Goal: Information Seeking & Learning: Learn about a topic

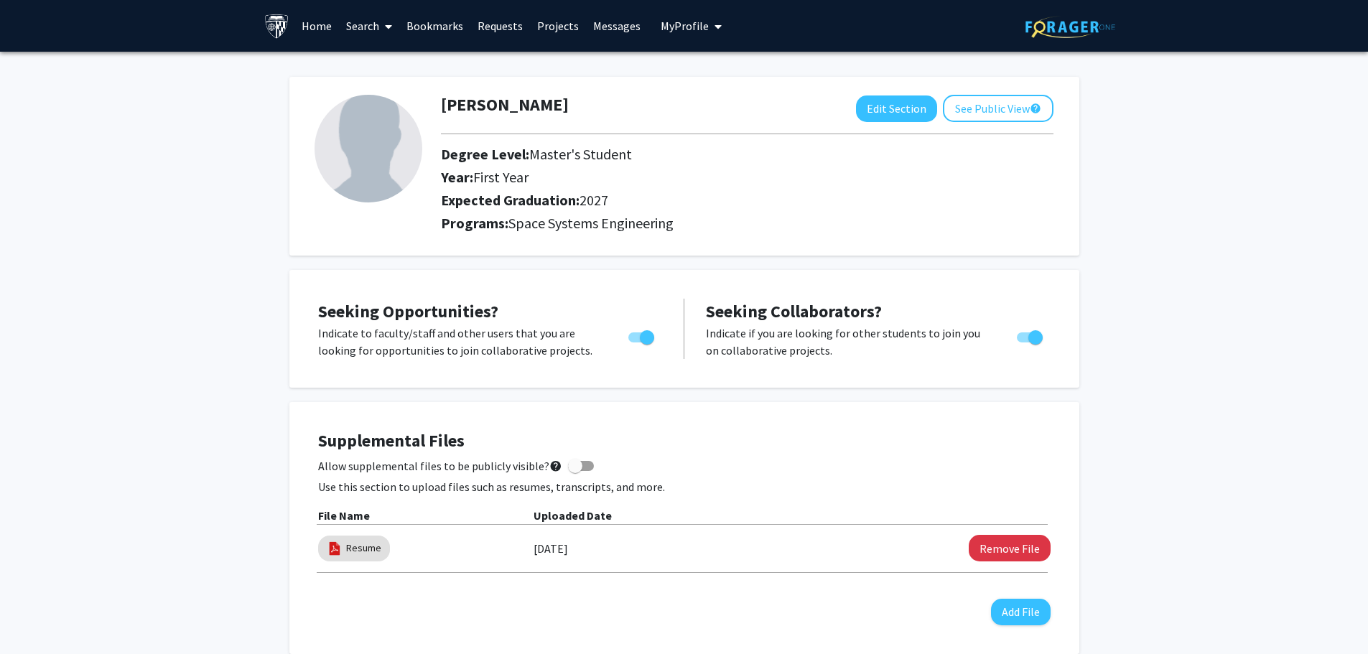
click at [505, 32] on link "Requests" at bounding box center [500, 26] width 60 height 50
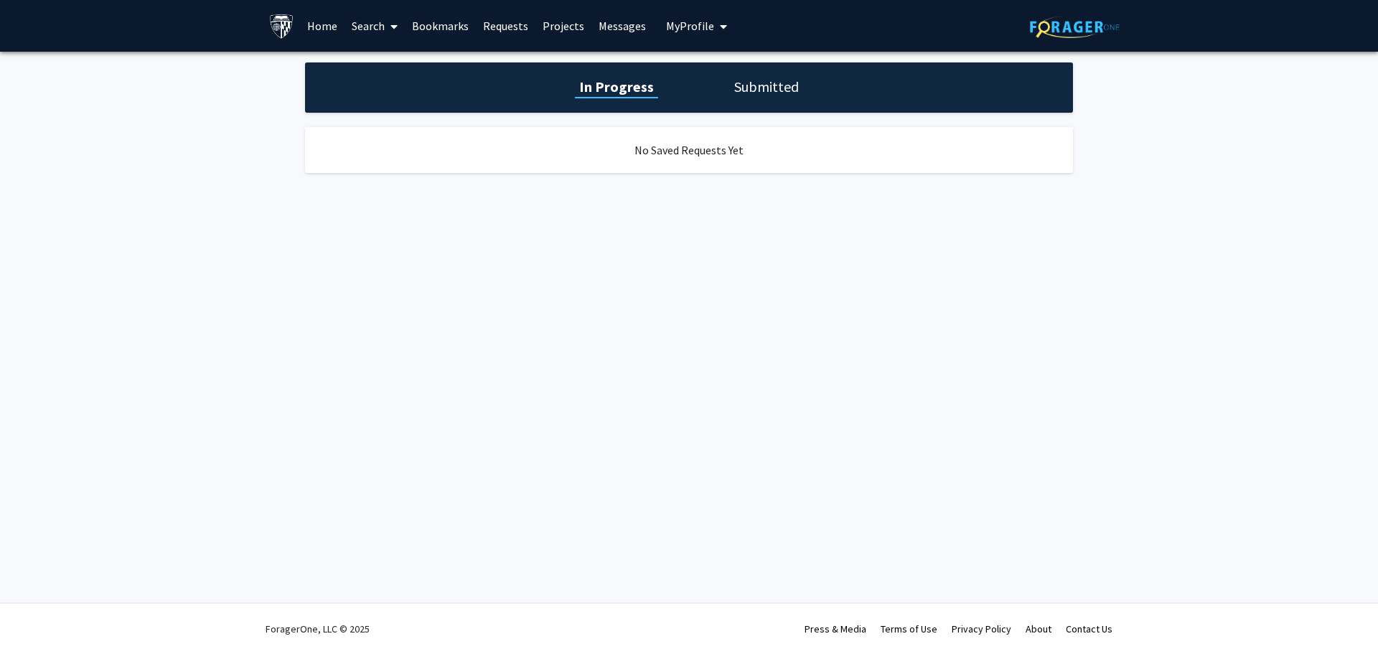
click at [592, 26] on link "Messages" at bounding box center [623, 26] width 62 height 50
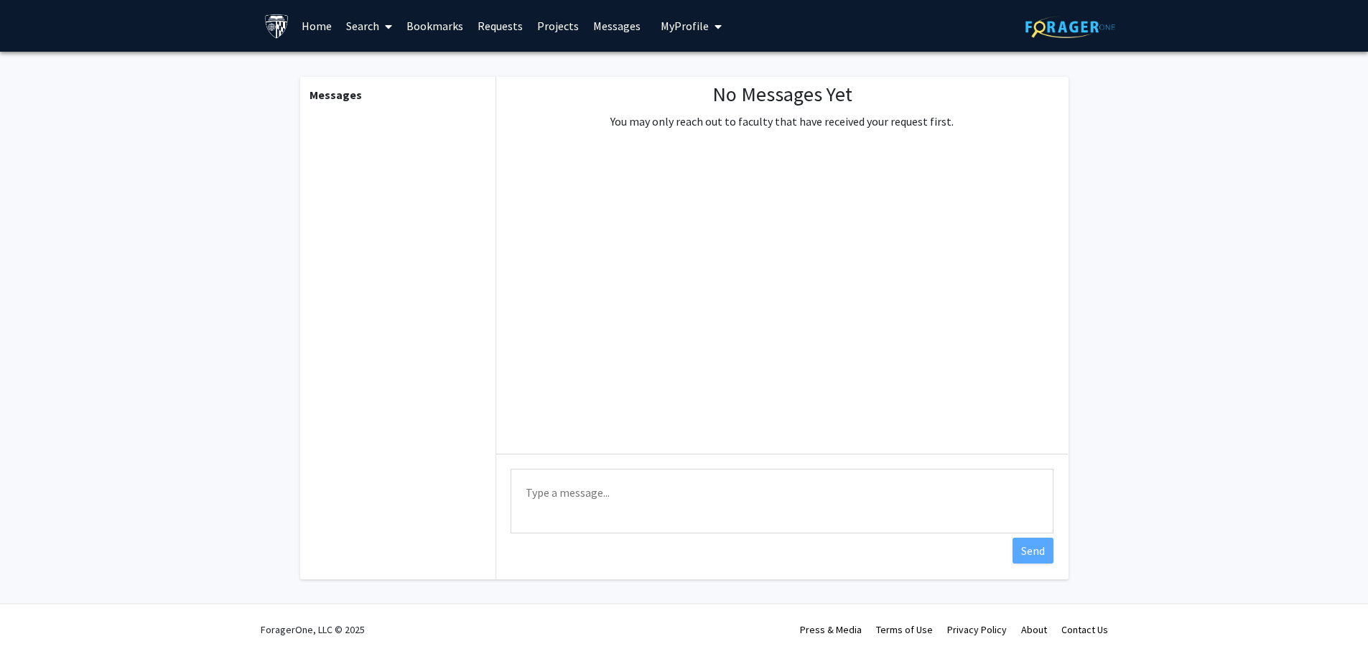
click at [546, 24] on link "Projects" at bounding box center [558, 26] width 56 height 50
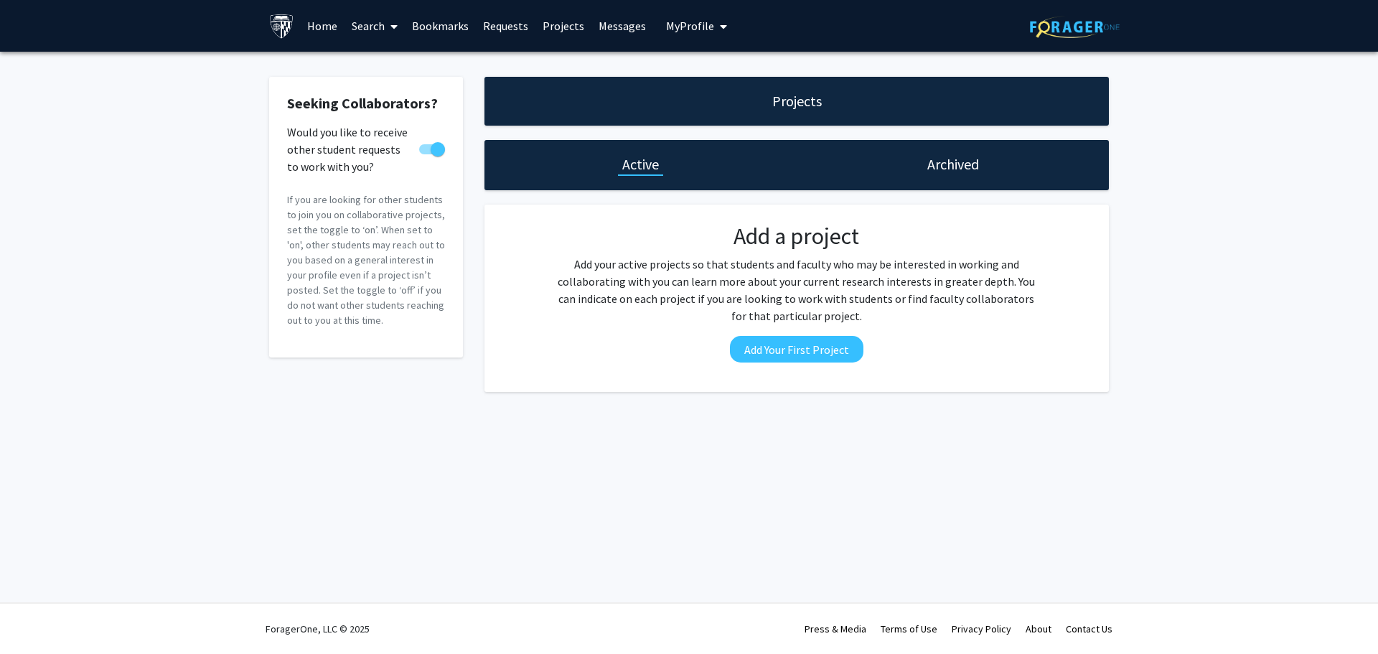
click at [911, 178] on div "Archived" at bounding box center [953, 165] width 312 height 50
click at [495, 24] on link "Requests" at bounding box center [506, 26] width 60 height 50
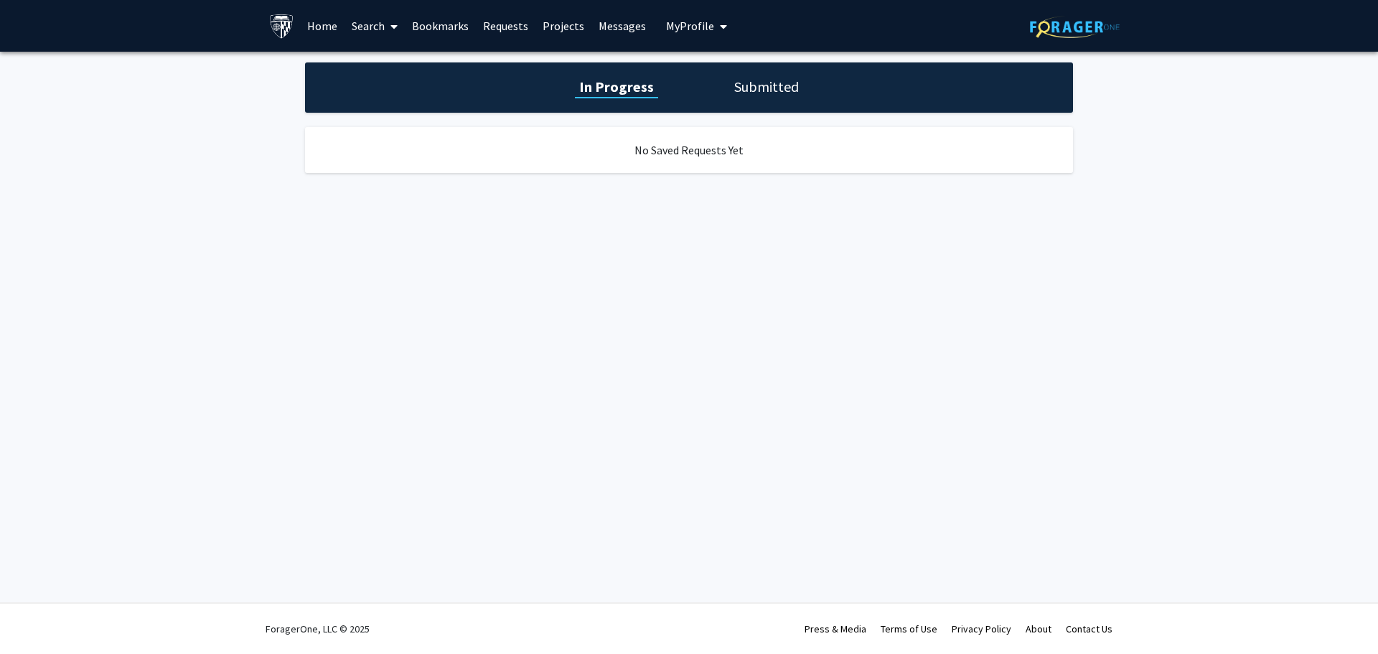
click at [440, 20] on link "Bookmarks" at bounding box center [440, 26] width 71 height 50
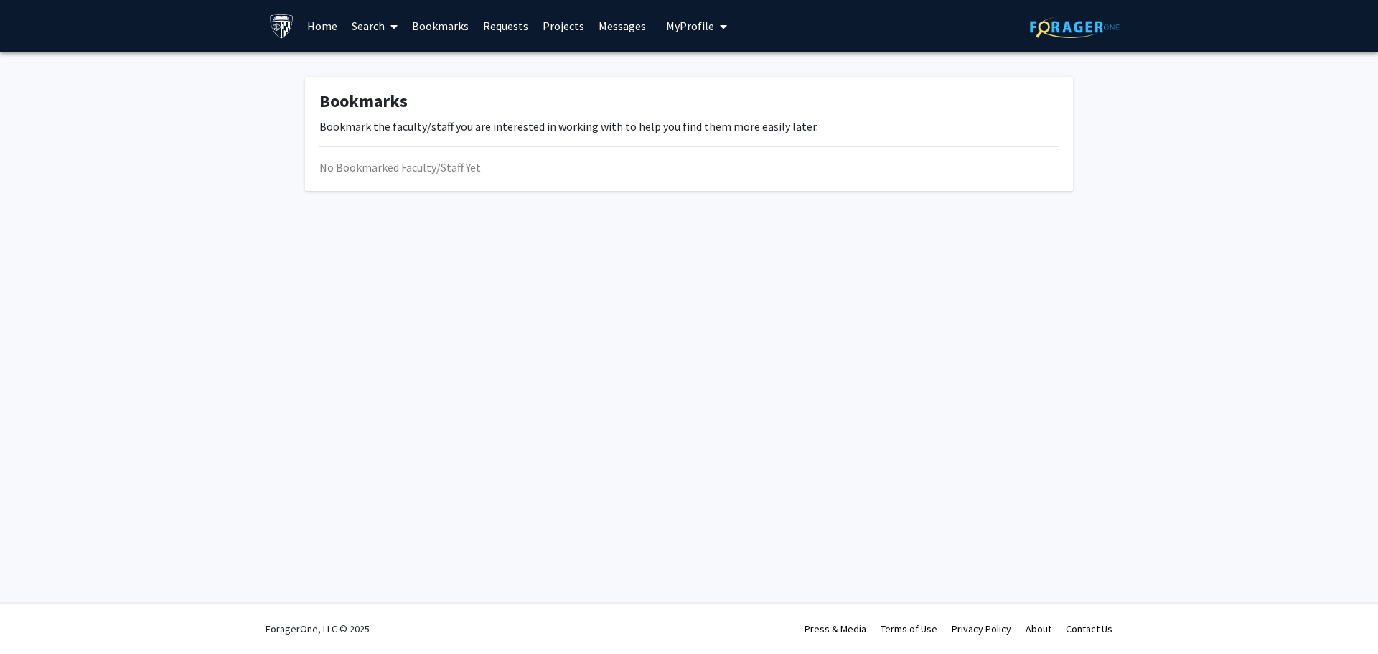
click at [375, 27] on link "Search" at bounding box center [375, 26] width 60 height 50
click at [391, 66] on span "Faculty/Staff" at bounding box center [398, 66] width 106 height 29
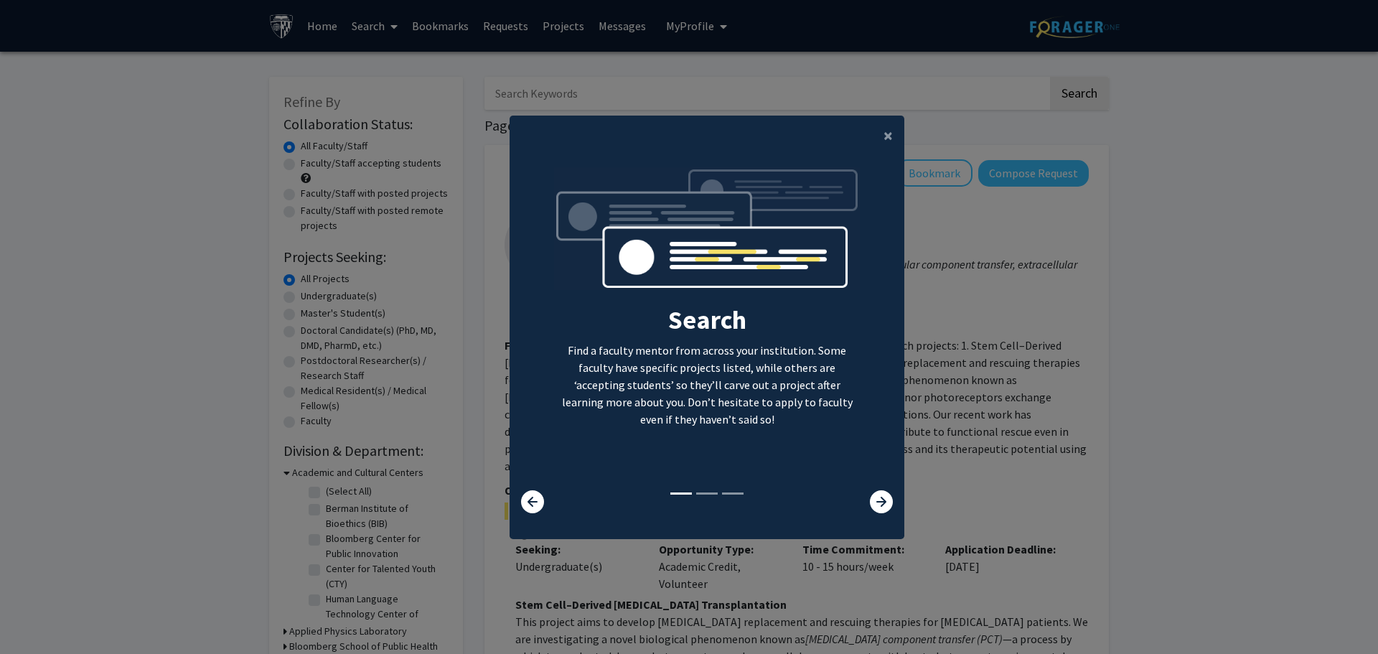
click at [900, 141] on modal-container "× Search Find a faculty mentor from across your institution. Some faculty have …" at bounding box center [689, 327] width 1378 height 654
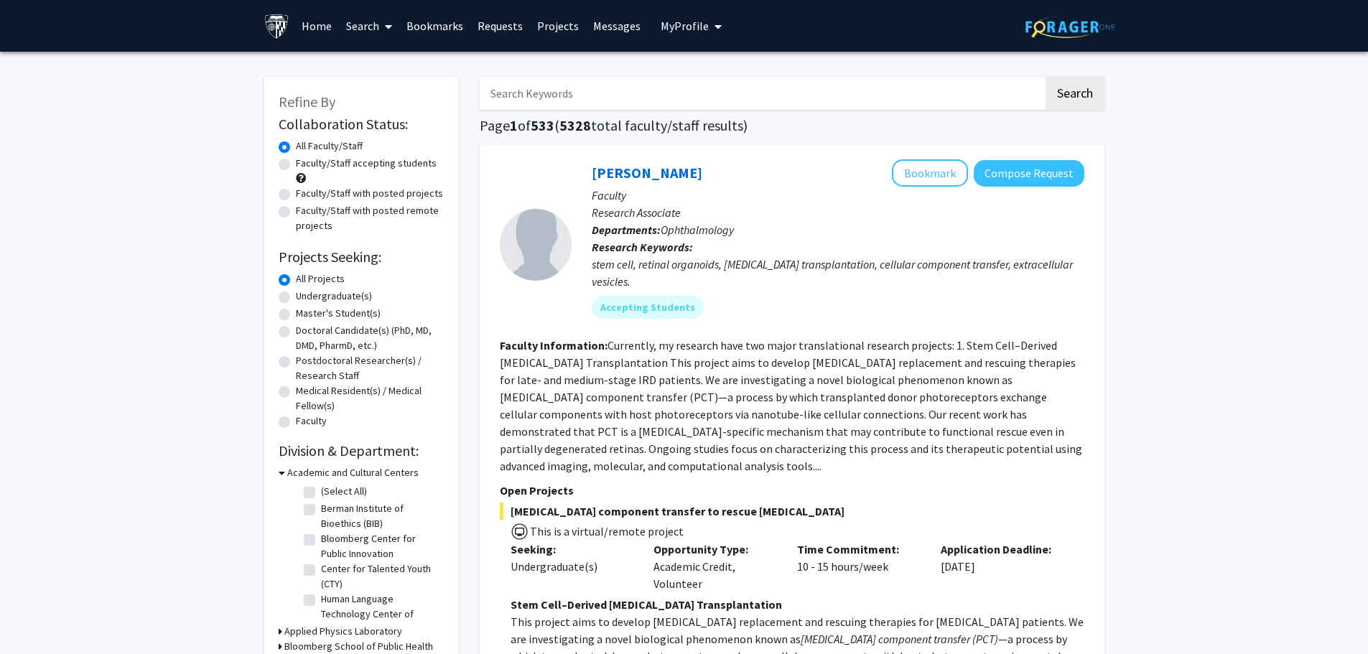
click at [678, 101] on input "Search Keywords" at bounding box center [762, 93] width 564 height 33
click at [910, 292] on fg-user-badges "Accepting Students" at bounding box center [838, 304] width 493 height 29
click at [749, 88] on input "Search Keywords" at bounding box center [762, 93] width 564 height 33
type input "[PERSON_NAME]"
click at [1045, 77] on button "Search" at bounding box center [1074, 93] width 59 height 33
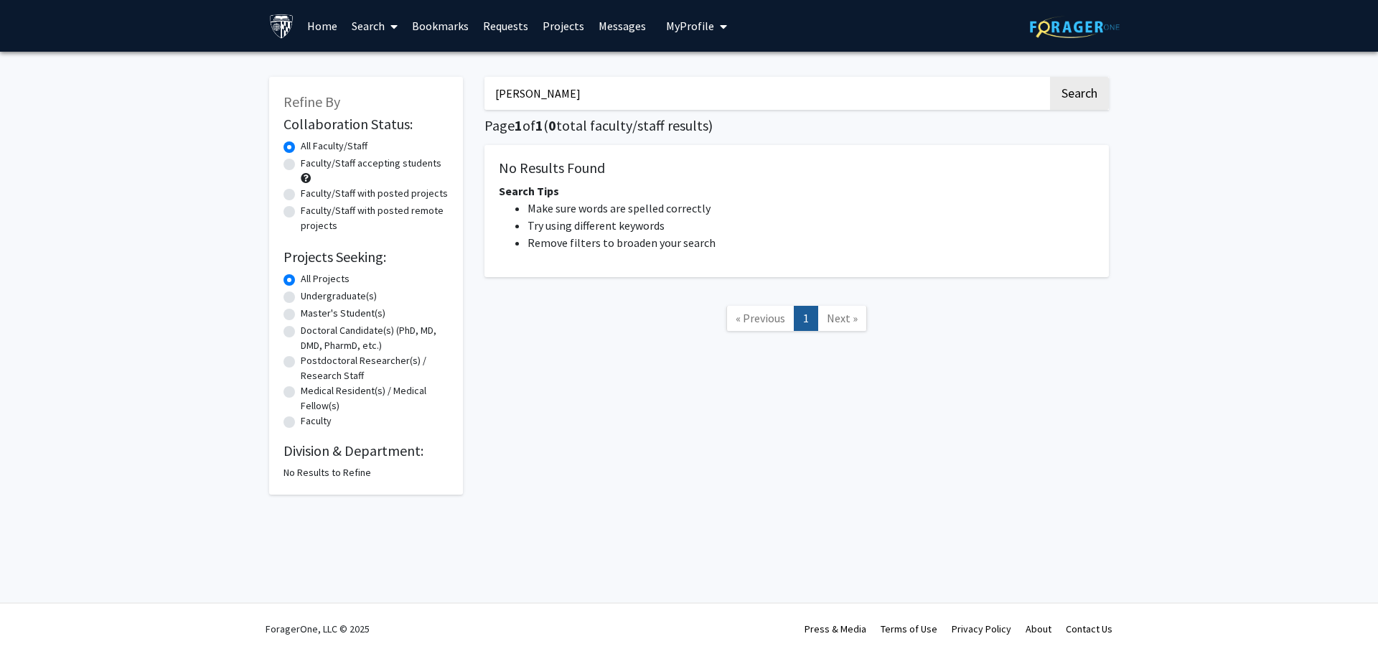
drag, startPoint x: 765, startPoint y: 103, endPoint x: 482, endPoint y: 106, distance: 282.9
click at [482, 106] on div "[PERSON_NAME] Search Page 1 of 1 ( 0 total faculty/staff results) No Results Fo…" at bounding box center [797, 278] width 646 height 432
click at [1050, 77] on button "Search" at bounding box center [1079, 93] width 59 height 33
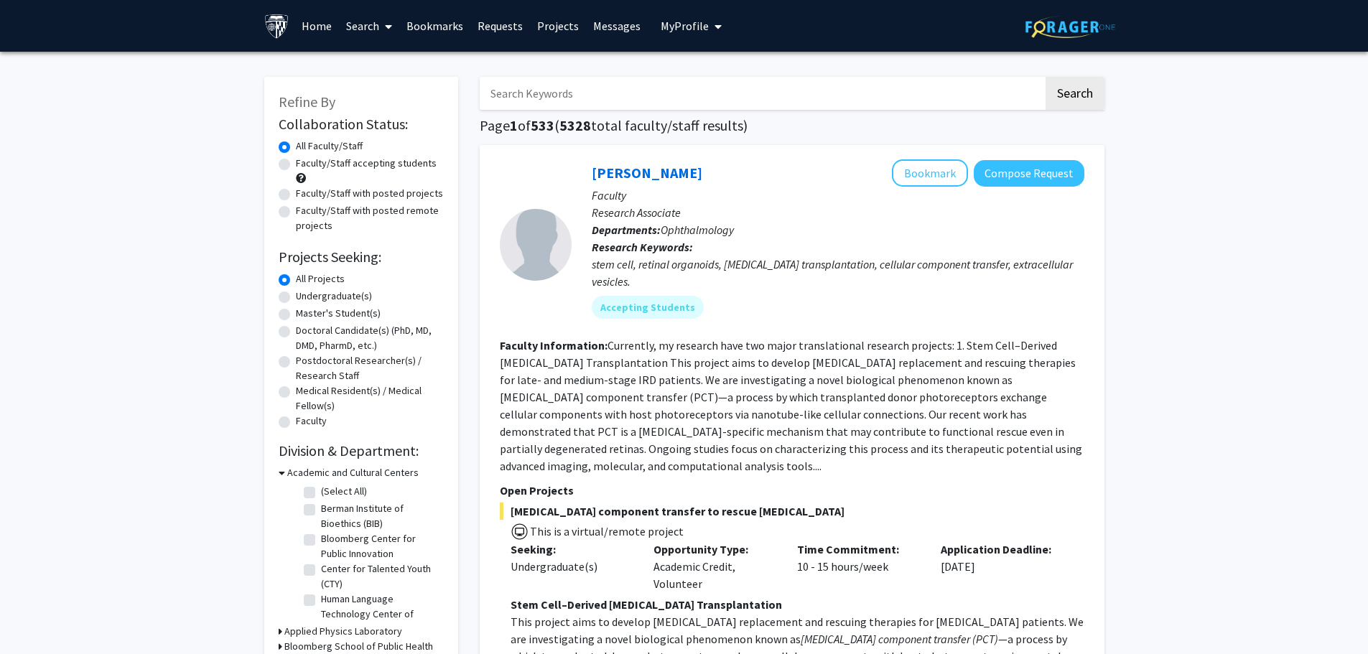
click at [335, 160] on label "Faculty/Staff accepting students" at bounding box center [366, 163] width 141 height 15
click at [305, 160] on input "Faculty/Staff accepting students" at bounding box center [300, 160] width 9 height 9
radio input "true"
click at [363, 314] on label "Master's Student(s)" at bounding box center [338, 313] width 85 height 15
click at [305, 314] on input "Master's Student(s)" at bounding box center [300, 310] width 9 height 9
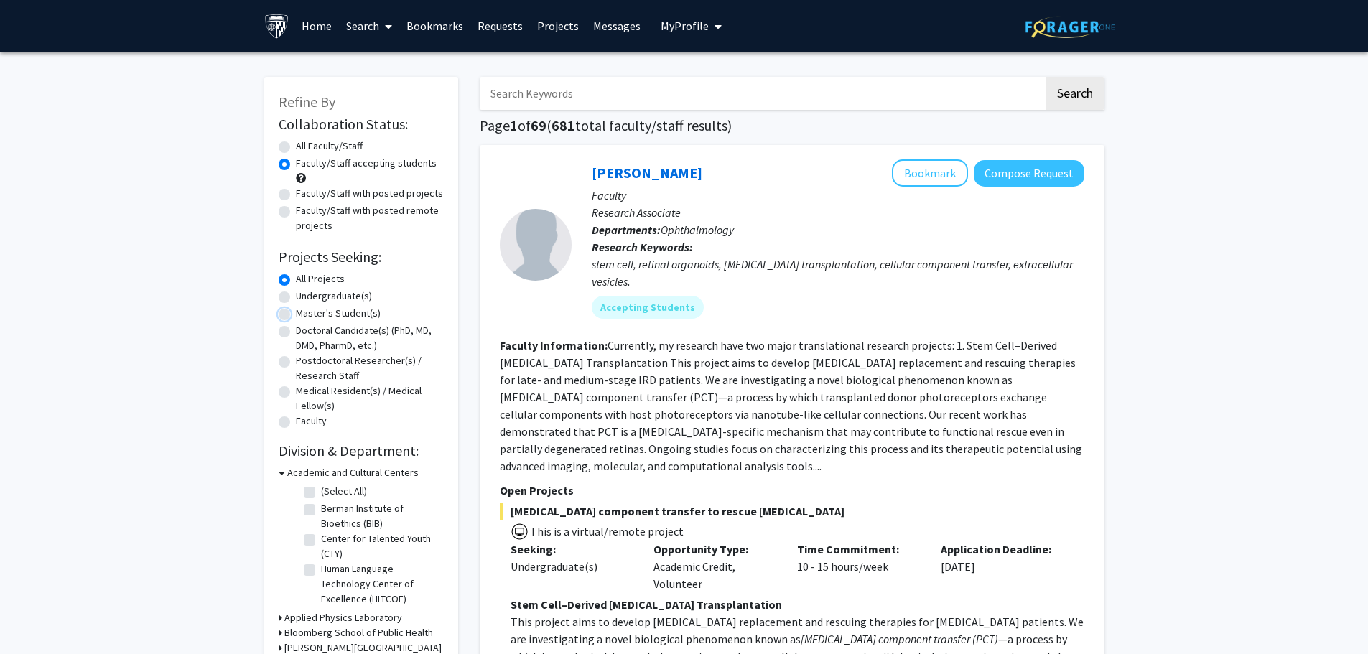
radio input "true"
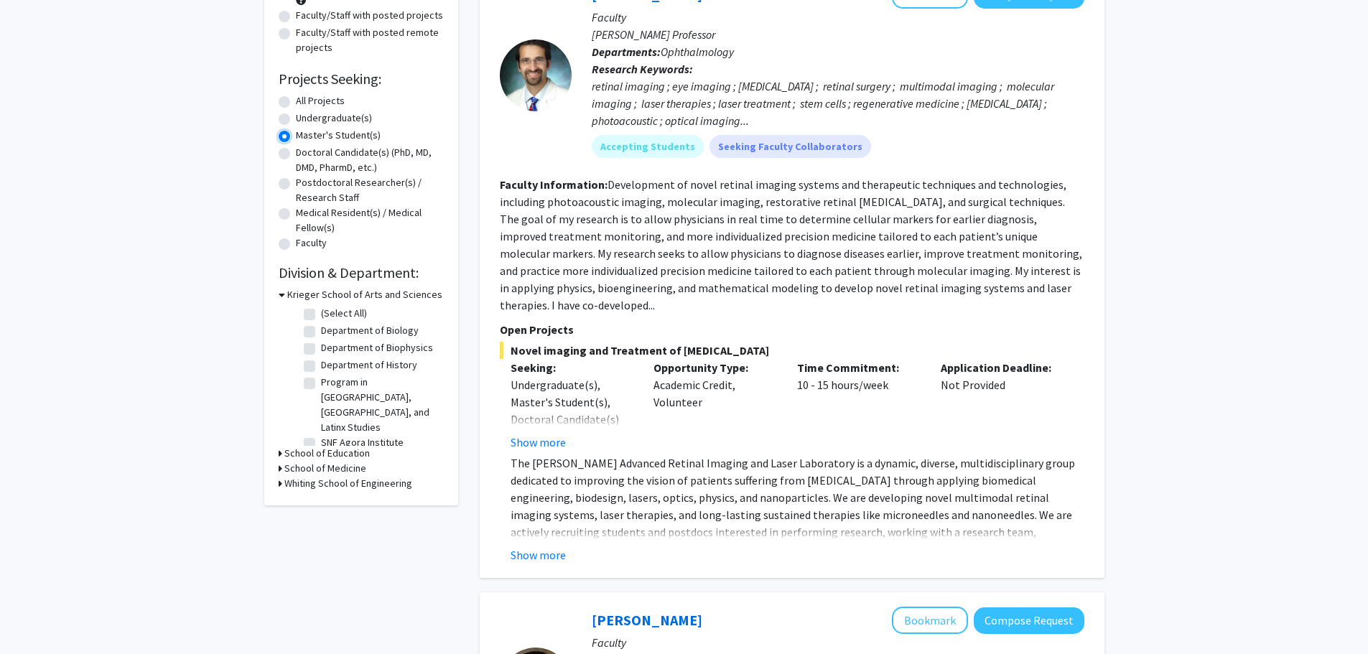
scroll to position [94, 0]
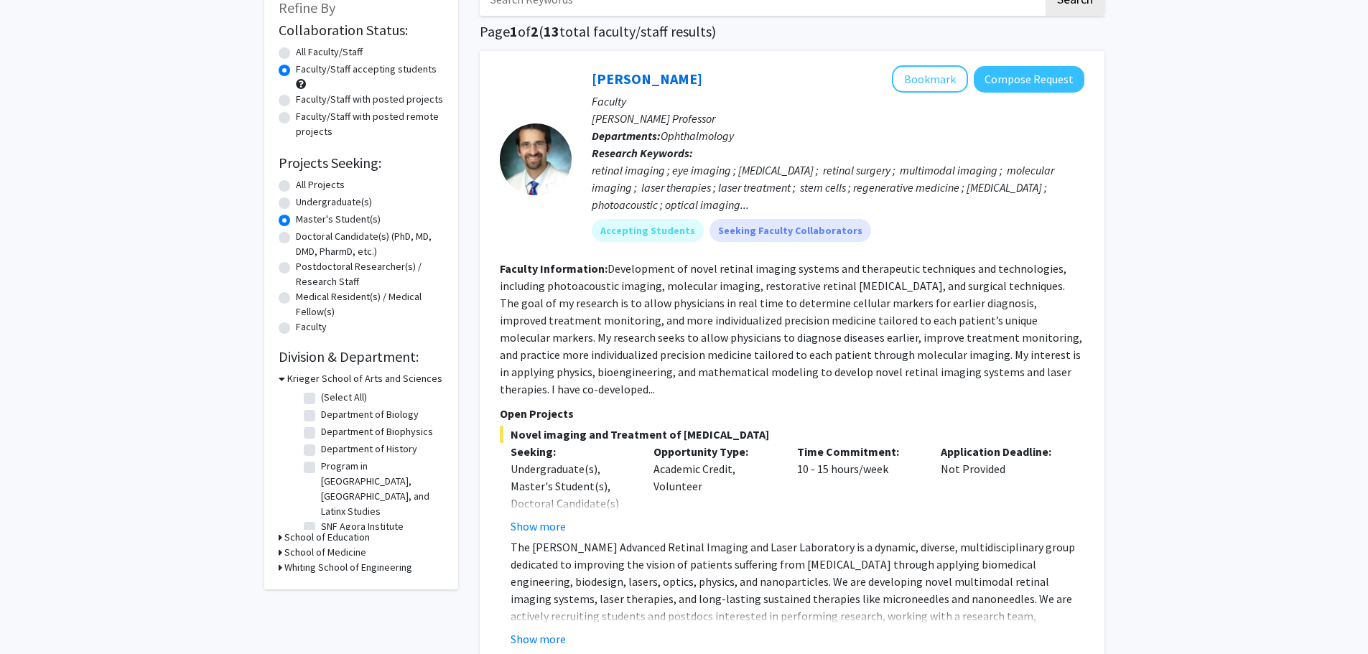
click at [376, 569] on h3 "Whiting School of Engineering" at bounding box center [348, 567] width 128 height 15
click at [344, 582] on label "Mechanical Engineering" at bounding box center [371, 586] width 101 height 15
click at [330, 582] on input "Mechanical Engineering" at bounding box center [325, 583] width 9 height 9
checkbox input "true"
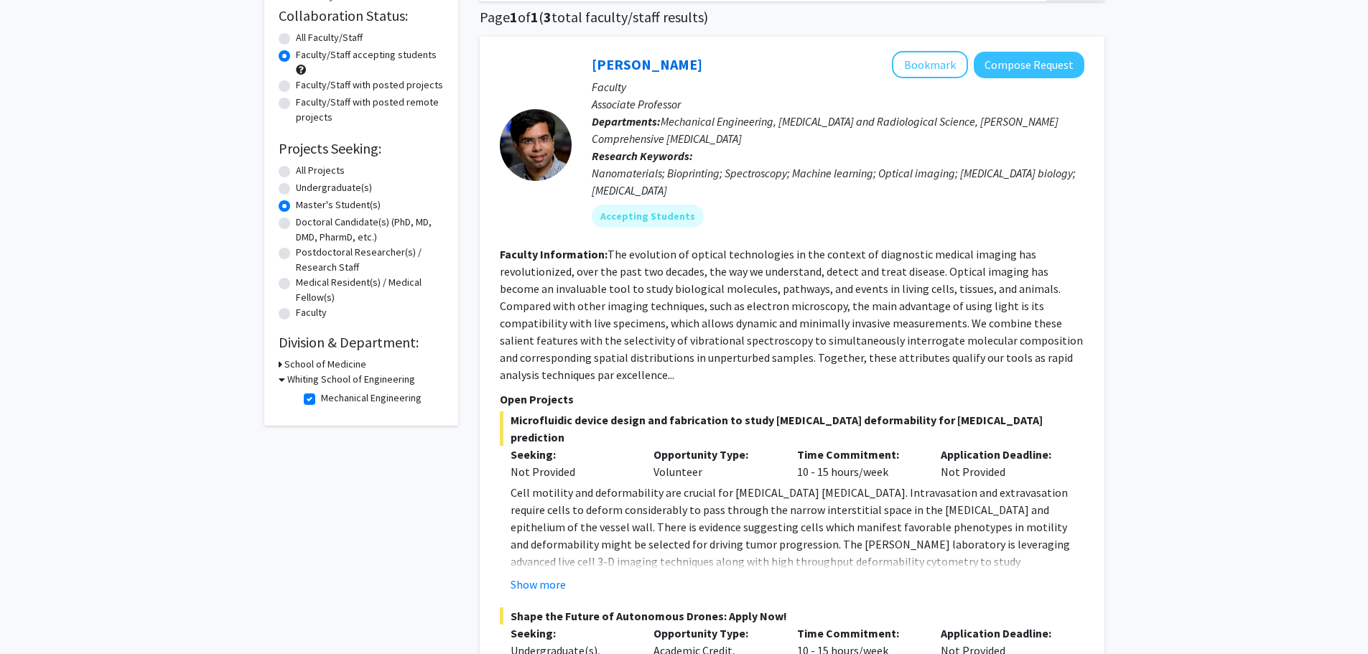
scroll to position [111, 0]
click at [371, 377] on h3 "Whiting School of Engineering" at bounding box center [351, 377] width 128 height 15
click at [344, 360] on h3 "School of Medicine" at bounding box center [325, 362] width 82 height 15
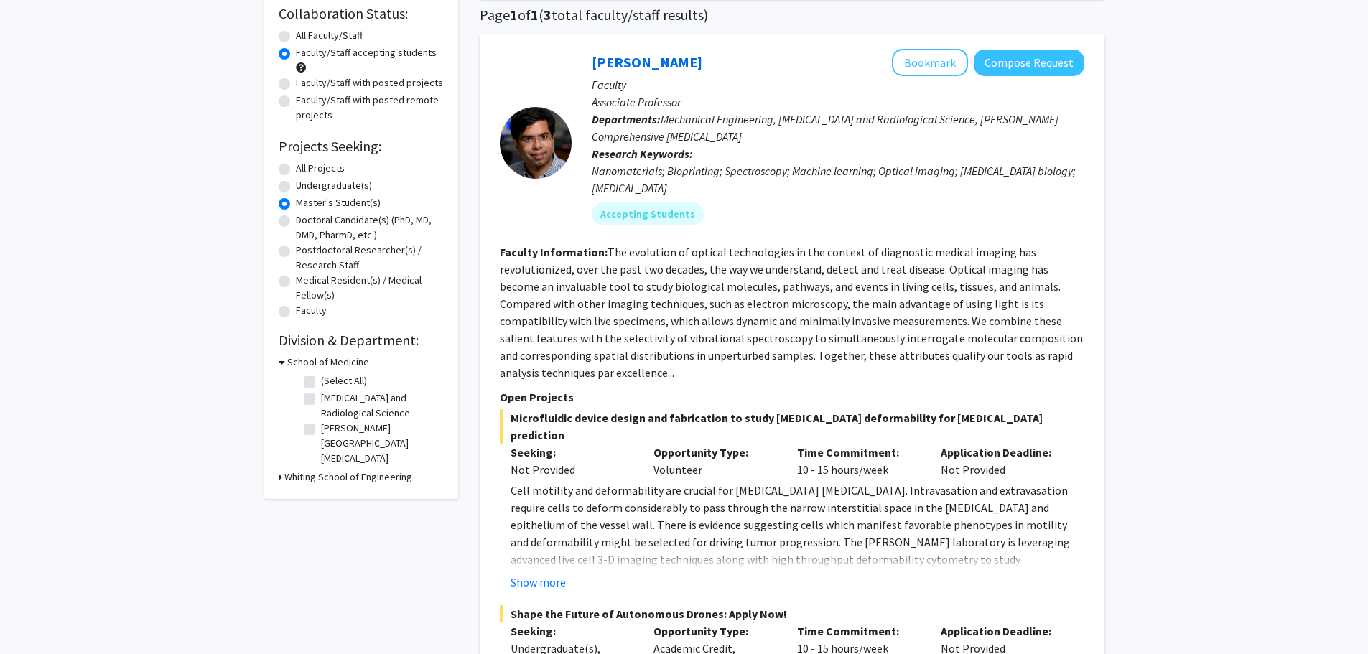
click at [344, 360] on h3 "School of Medicine" at bounding box center [328, 362] width 82 height 15
click at [352, 379] on h3 "Whiting School of Engineering" at bounding box center [348, 377] width 128 height 15
click at [316, 170] on label "All Projects" at bounding box center [320, 168] width 49 height 15
click at [305, 170] on input "All Projects" at bounding box center [300, 165] width 9 height 9
radio input "true"
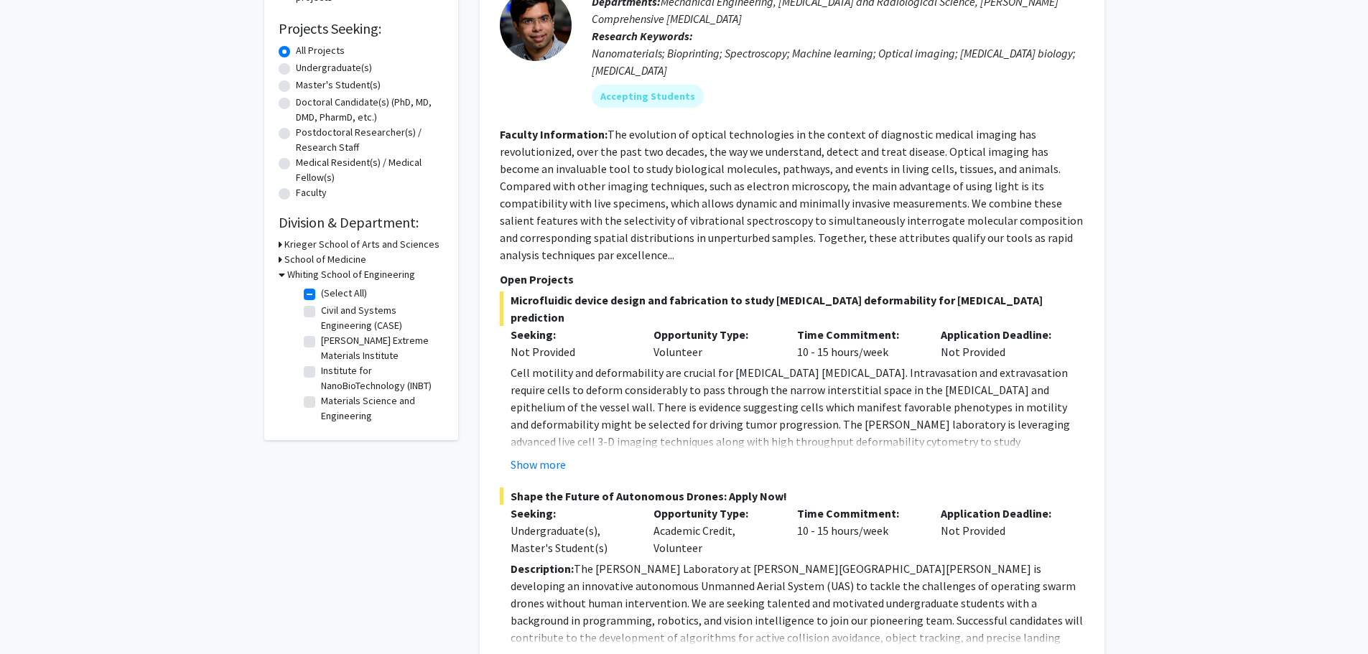
click at [344, 85] on label "Master's Student(s)" at bounding box center [338, 85] width 85 height 15
click at [305, 85] on input "Master's Student(s)" at bounding box center [300, 82] width 9 height 9
radio input "true"
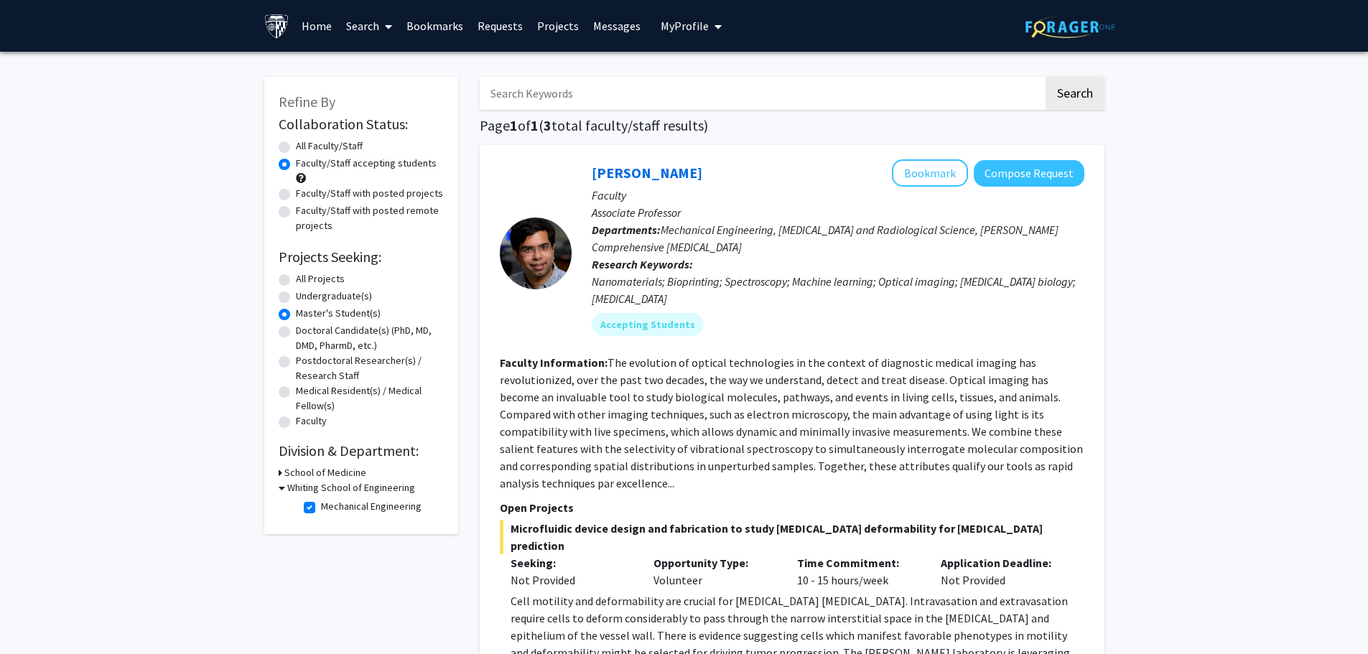
click at [366, 193] on label "Faculty/Staff with posted projects" at bounding box center [369, 193] width 147 height 15
click at [305, 193] on input "Faculty/Staff with posted projects" at bounding box center [300, 190] width 9 height 9
radio input "true"
click at [355, 148] on label "All Faculty/Staff" at bounding box center [329, 146] width 67 height 15
click at [305, 148] on input "All Faculty/Staff" at bounding box center [300, 143] width 9 height 9
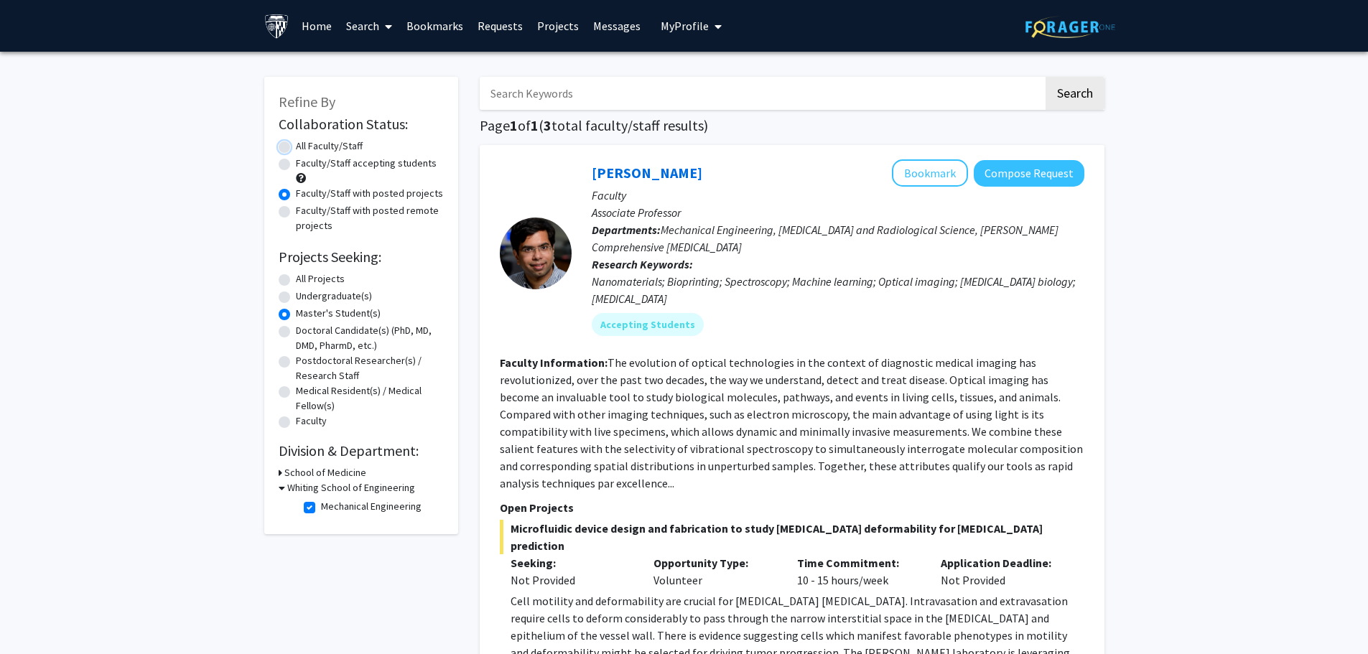
radio input "true"
click at [360, 195] on label "Faculty/Staff with posted projects" at bounding box center [369, 193] width 147 height 15
click at [305, 195] on input "Faculty/Staff with posted projects" at bounding box center [300, 190] width 9 height 9
radio input "true"
click at [298, 230] on label "Faculty/Staff with posted remote projects" at bounding box center [370, 218] width 148 height 30
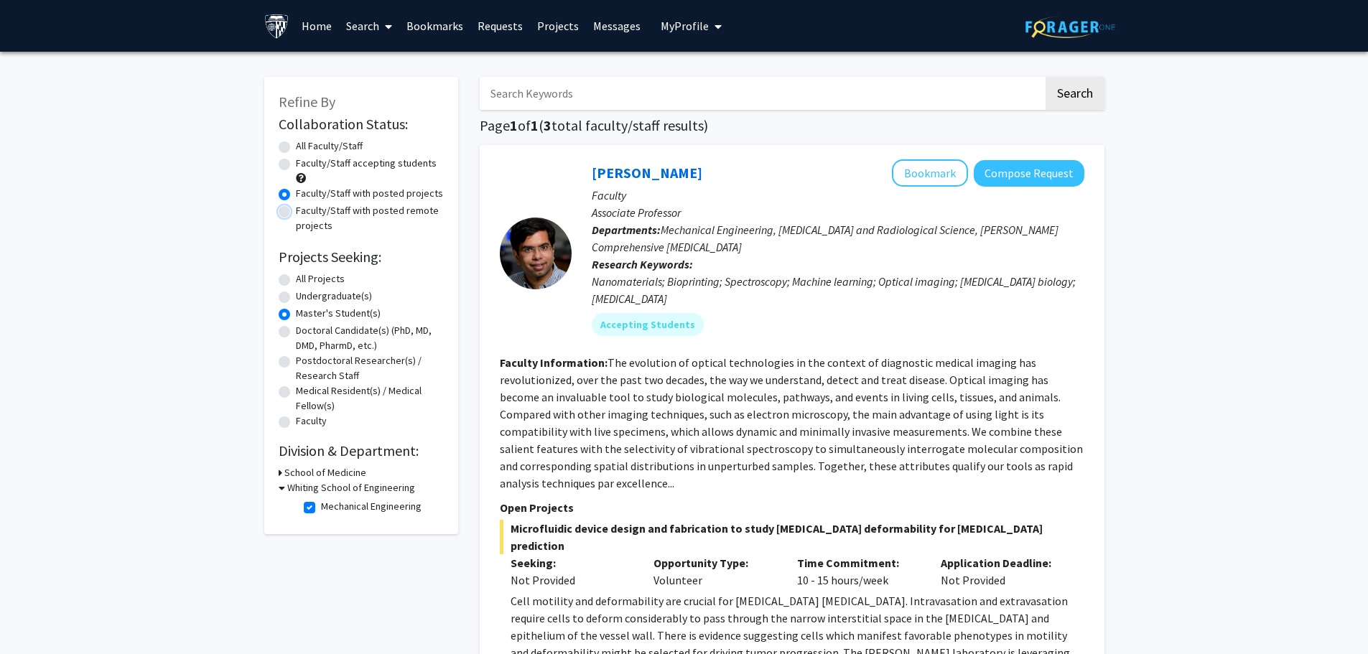
click at [298, 213] on input "Faculty/Staff with posted remote projects" at bounding box center [300, 207] width 9 height 9
radio input "true"
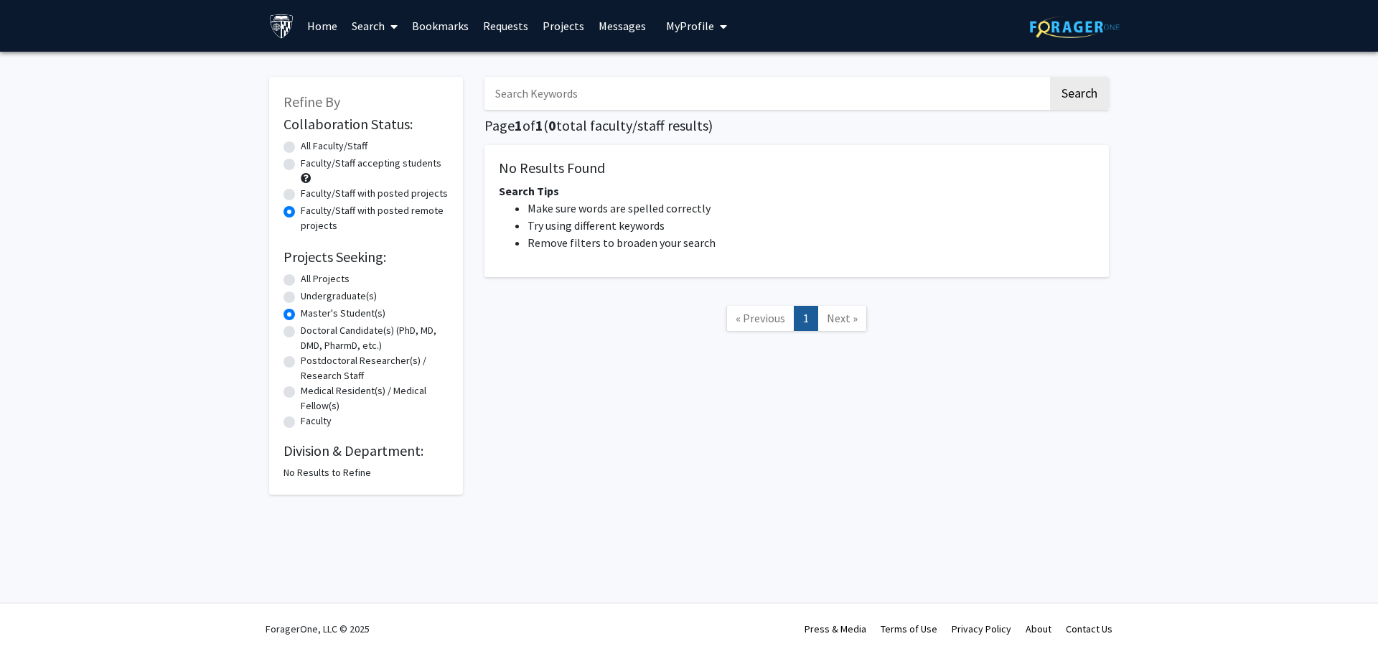
click at [301, 151] on label "All Faculty/Staff" at bounding box center [334, 146] width 67 height 15
click at [301, 148] on input "All Faculty/Staff" at bounding box center [305, 143] width 9 height 9
radio input "true"
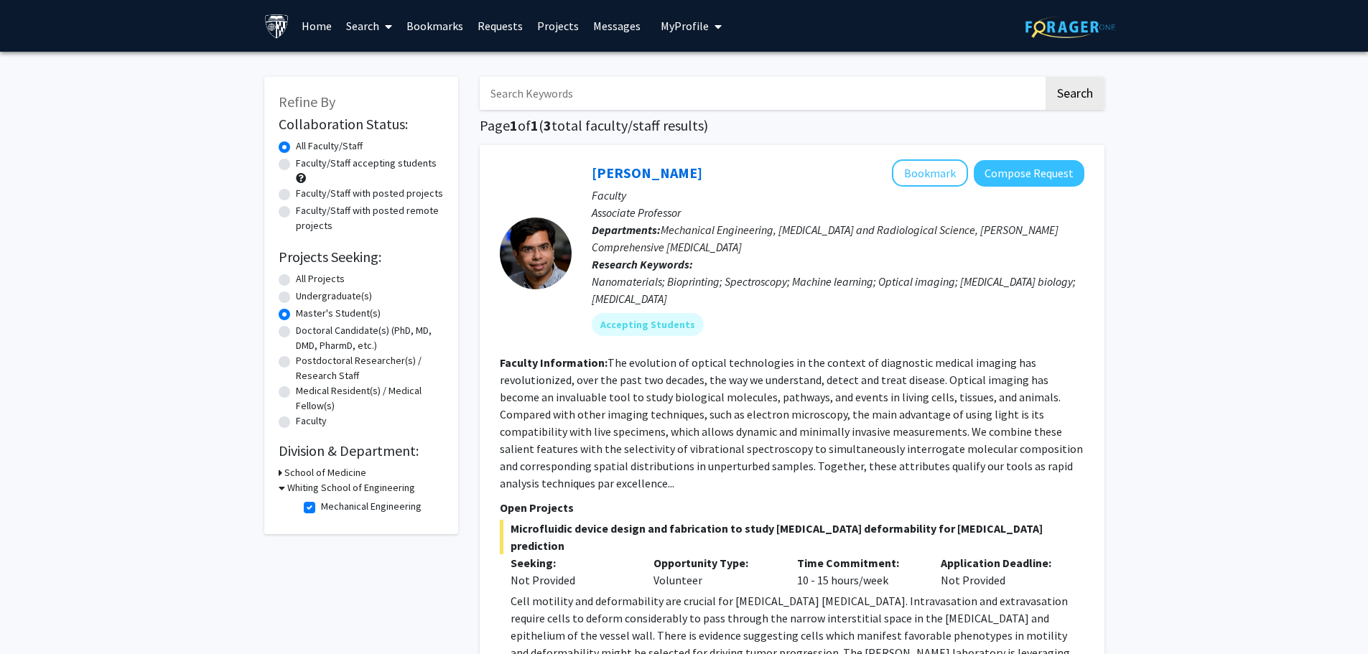
click at [321, 504] on label "Mechanical Engineering" at bounding box center [371, 506] width 101 height 15
click at [321, 504] on input "Mechanical Engineering" at bounding box center [325, 503] width 9 height 9
checkbox input "false"
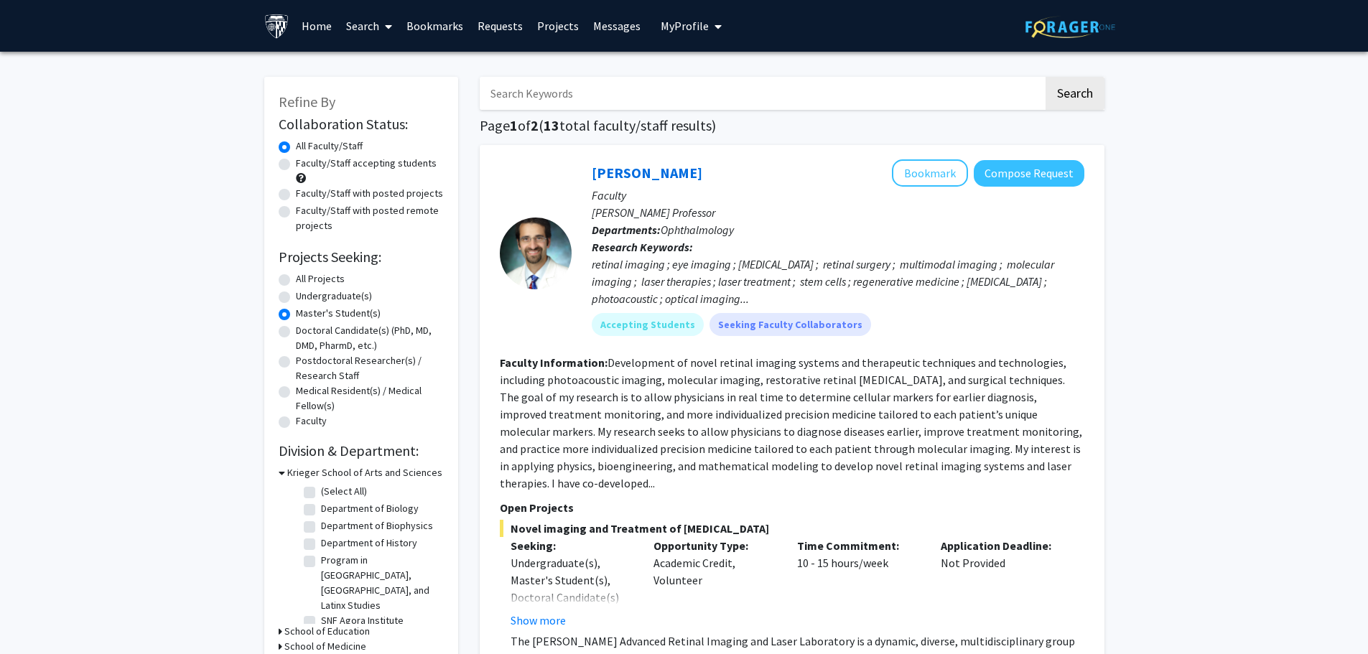
click at [561, 33] on link "Projects" at bounding box center [558, 26] width 56 height 50
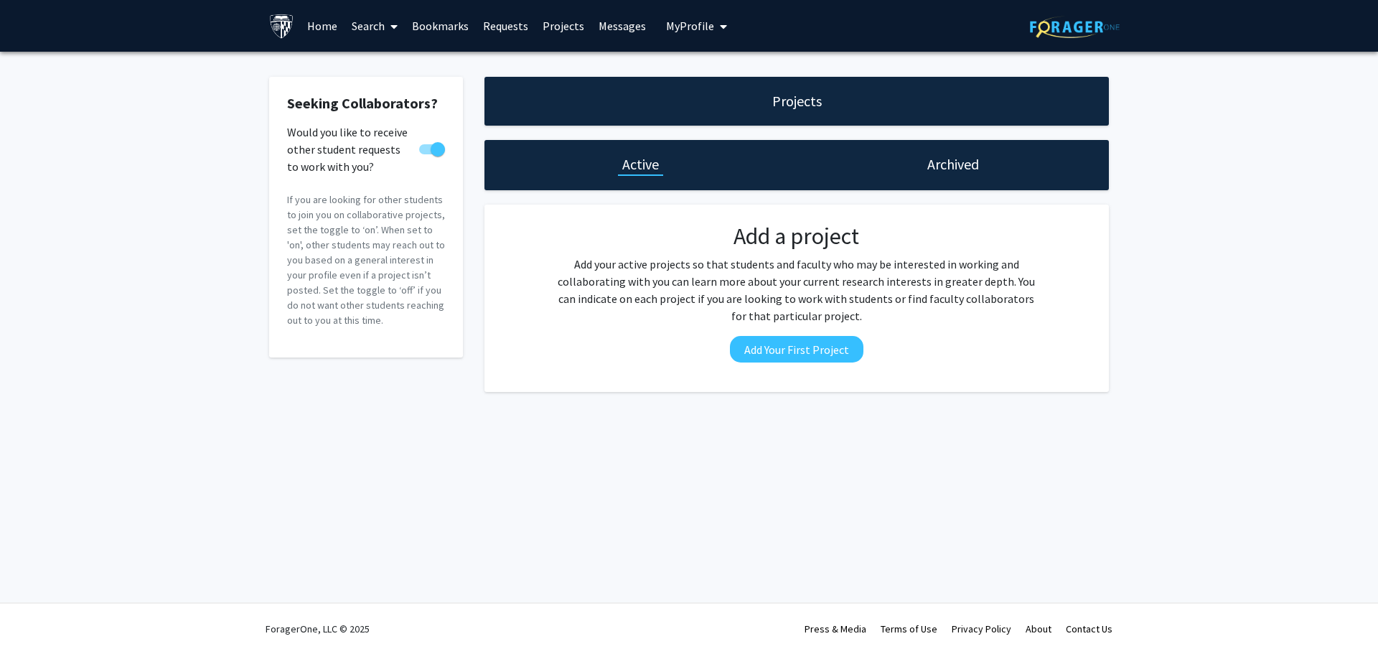
click at [513, 34] on link "Requests" at bounding box center [506, 26] width 60 height 50
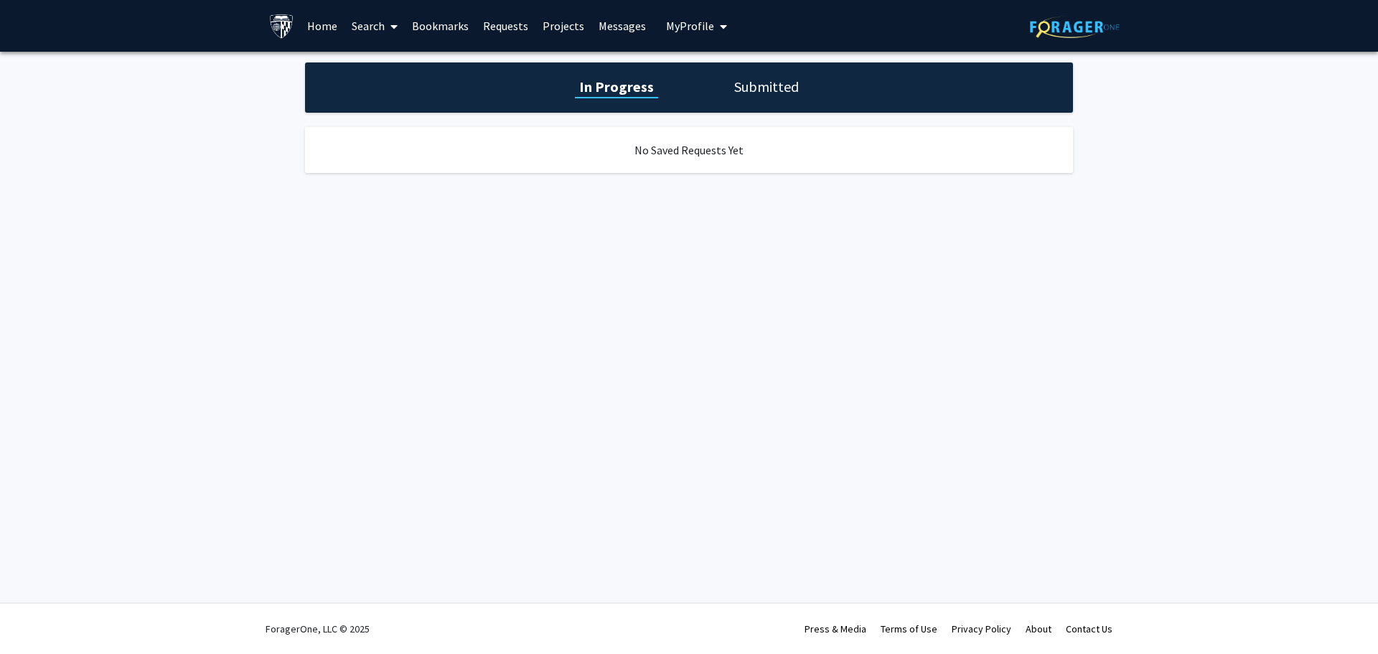
click at [447, 25] on link "Bookmarks" at bounding box center [440, 26] width 71 height 50
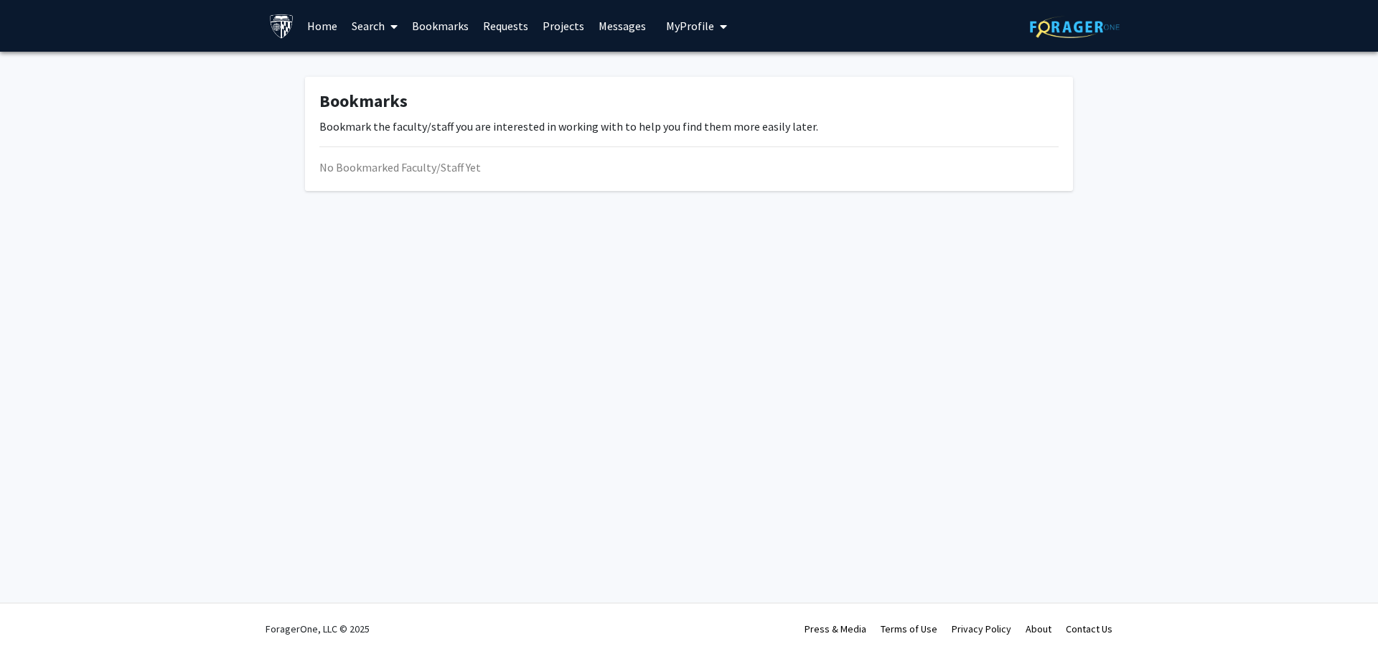
click at [373, 26] on link "Search" at bounding box center [375, 26] width 60 height 50
click at [319, 22] on link "Home" at bounding box center [322, 26] width 45 height 50
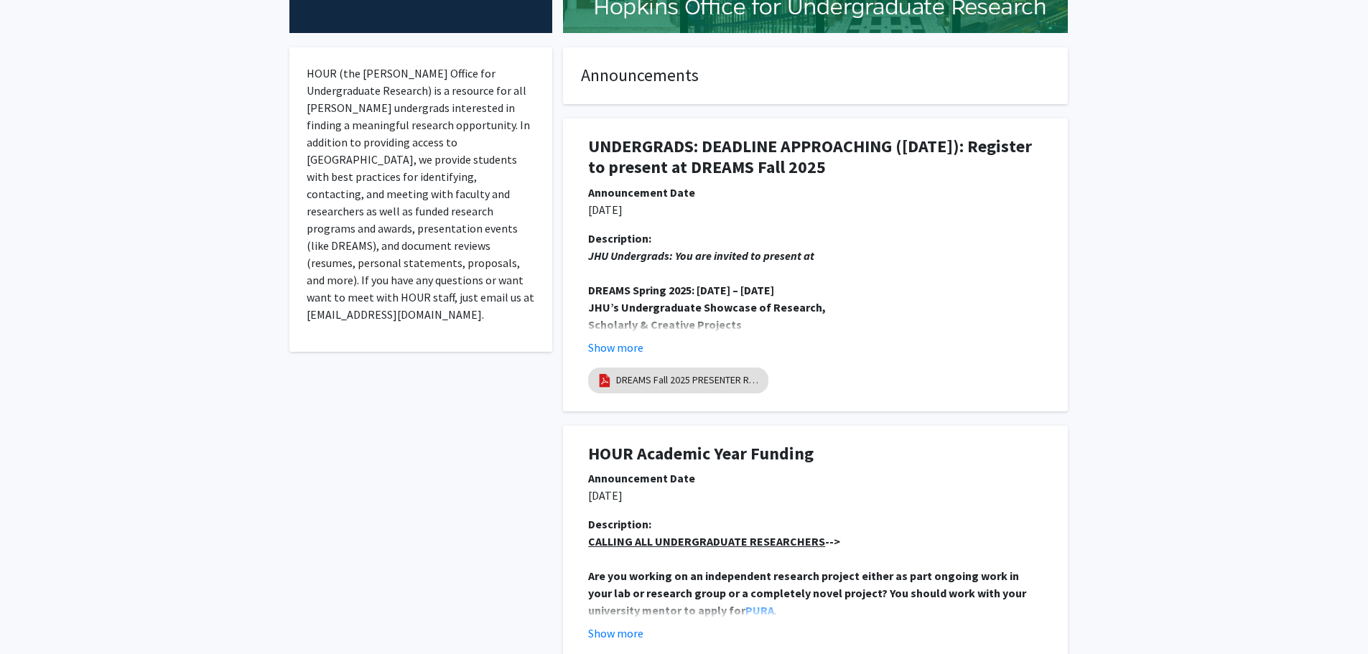
scroll to position [508, 0]
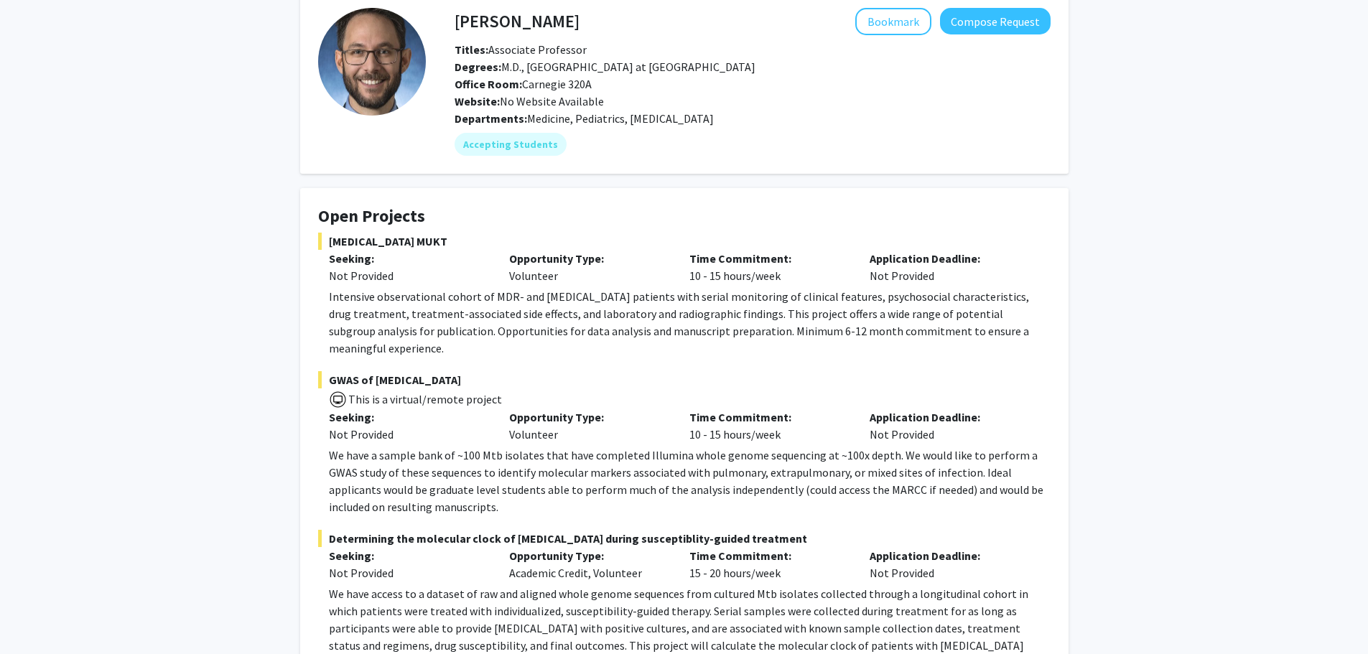
scroll to position [734, 0]
